Goal: Check status: Check status

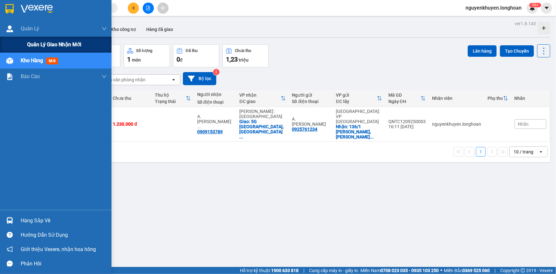
click at [50, 46] on span "Quản lý giao nhận mới" at bounding box center [54, 44] width 54 height 8
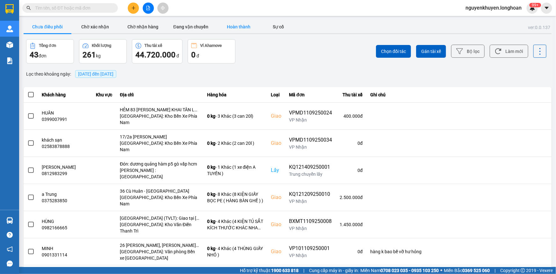
click at [239, 28] on button "Hoàn thành" at bounding box center [239, 26] width 48 height 13
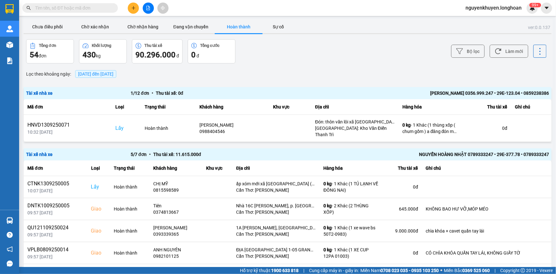
click at [113, 72] on span "[DATE] đến [DATE]" at bounding box center [95, 73] width 35 height 5
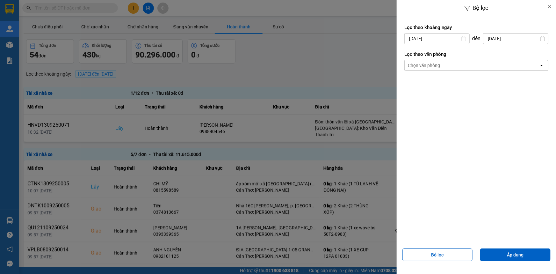
click at [422, 65] on div "Chọn văn phòng" at bounding box center [424, 65] width 32 height 6
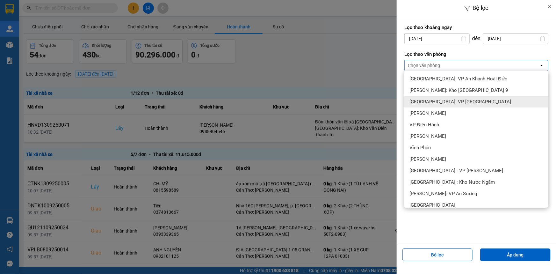
click at [441, 99] on span "[GEOGRAPHIC_DATA]: VP [GEOGRAPHIC_DATA]" at bounding box center [460, 101] width 102 height 6
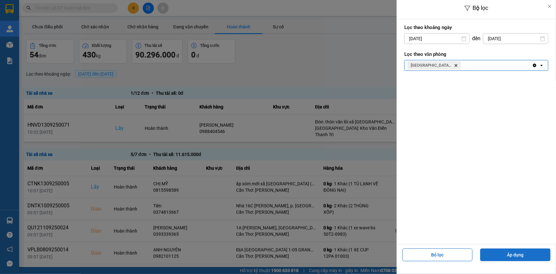
click at [516, 253] on button "Áp dụng" at bounding box center [515, 254] width 70 height 13
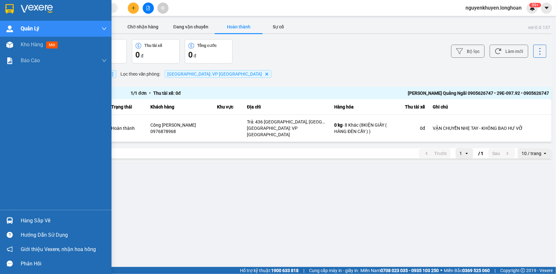
click at [39, 220] on div "Hàng sắp về" at bounding box center [64, 221] width 86 height 10
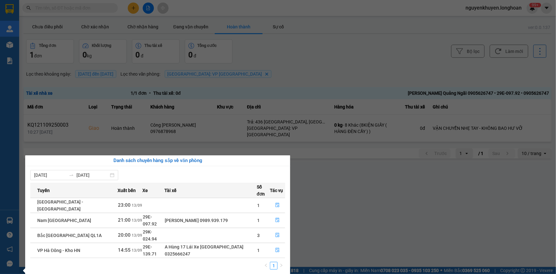
click at [293, 47] on section "Kết quả tìm kiếm ( 0 ) Bộ lọc No Data nguyenkhuyen.longhoan 99+ [PERSON_NAME] l…" at bounding box center [278, 137] width 556 height 274
